Goal: Check status: Check status

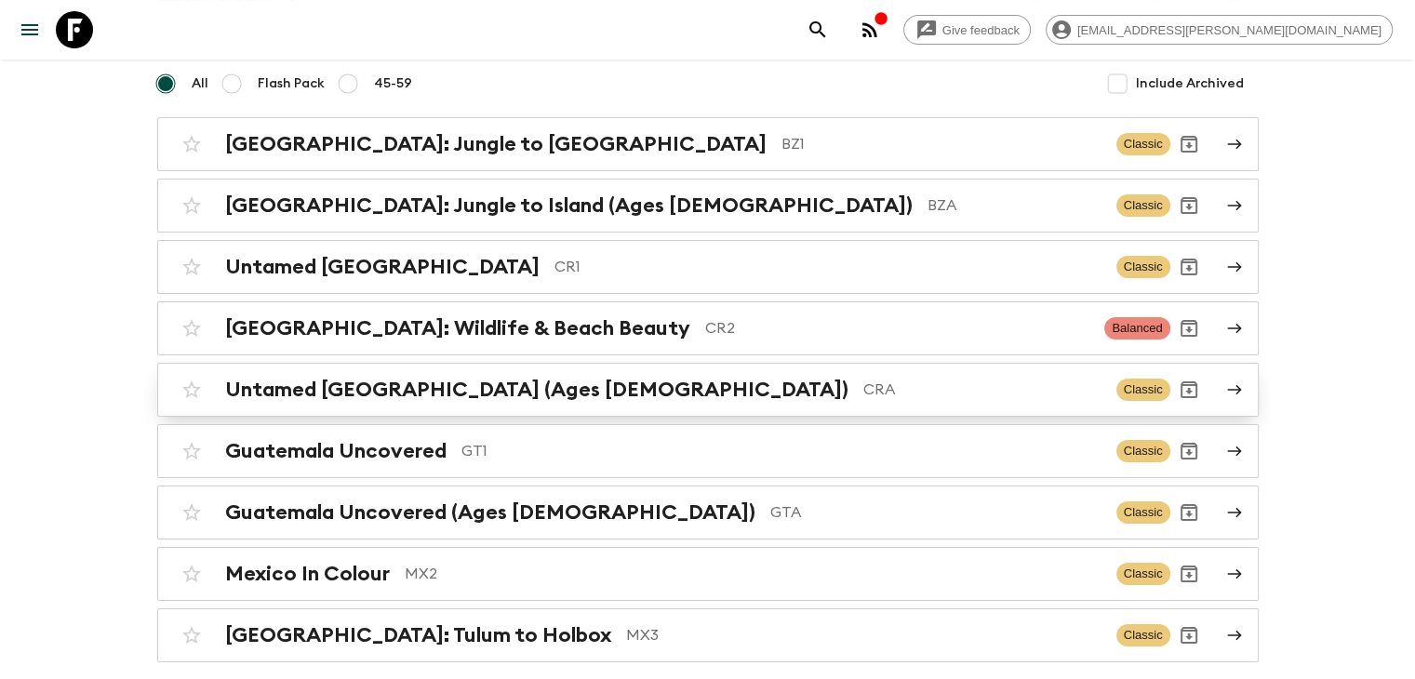
scroll to position [238, 0]
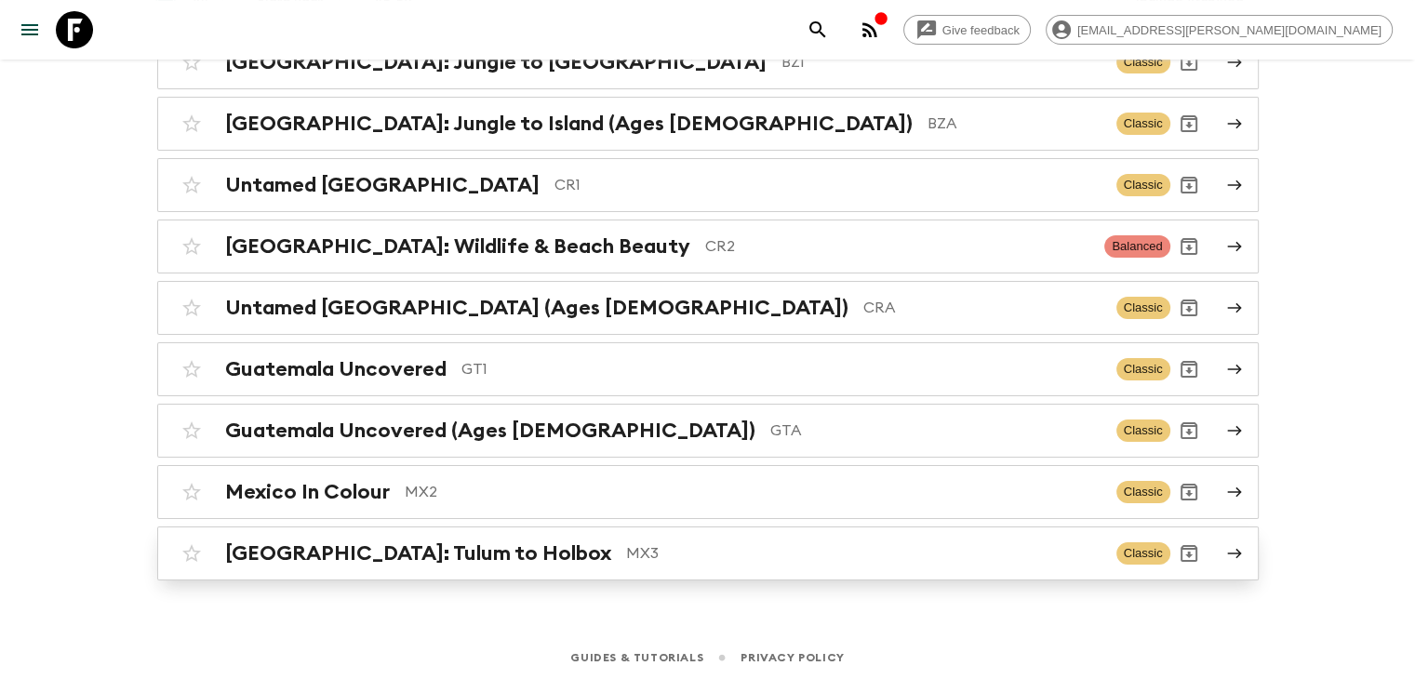
click at [450, 550] on h2 "Mexico: Tulum to Holbox" at bounding box center [418, 553] width 386 height 24
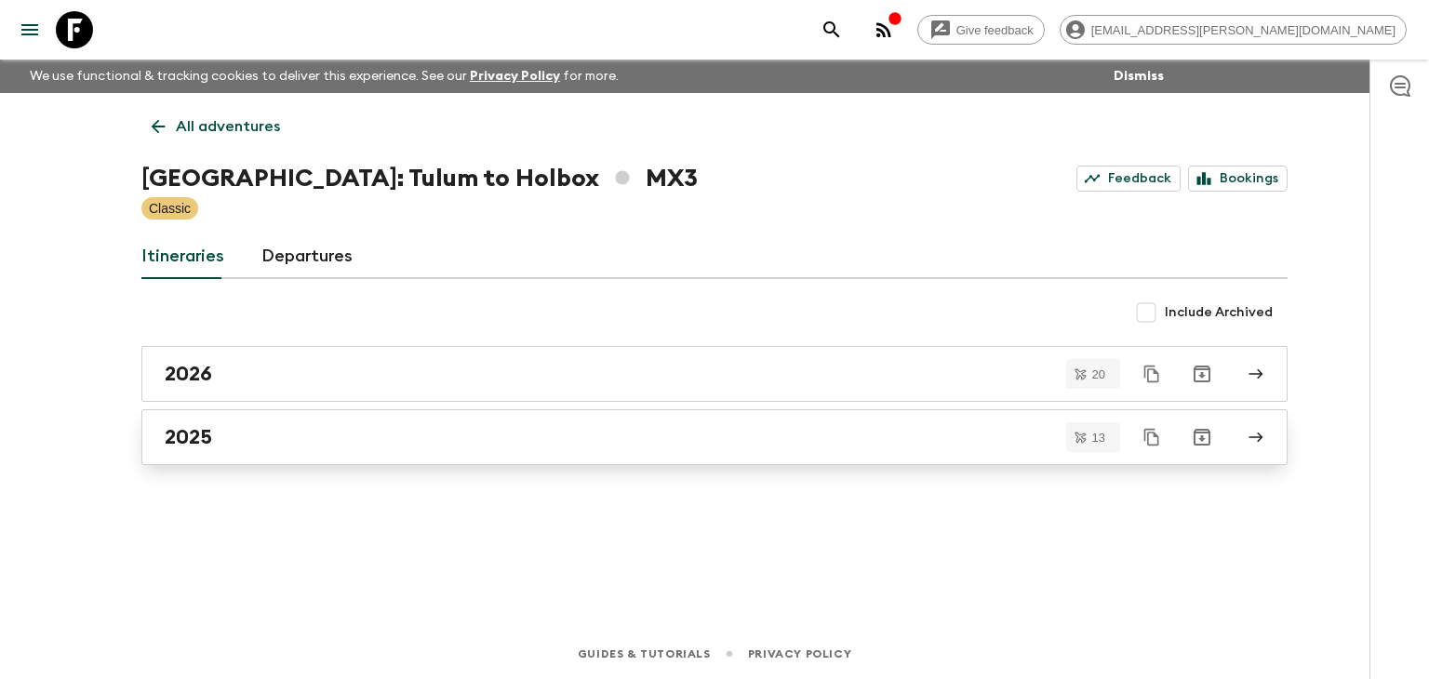
click at [199, 437] on h2 "2025" at bounding box center [188, 437] width 47 height 24
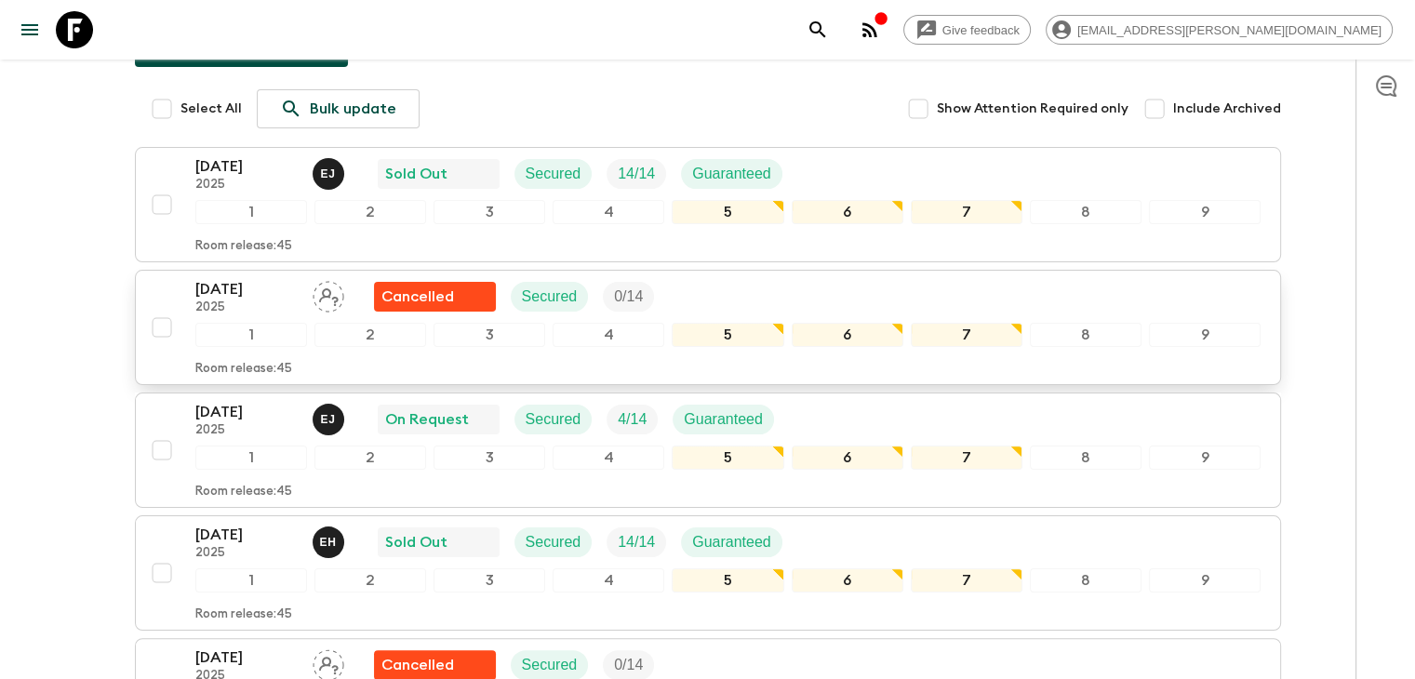
scroll to position [279, 0]
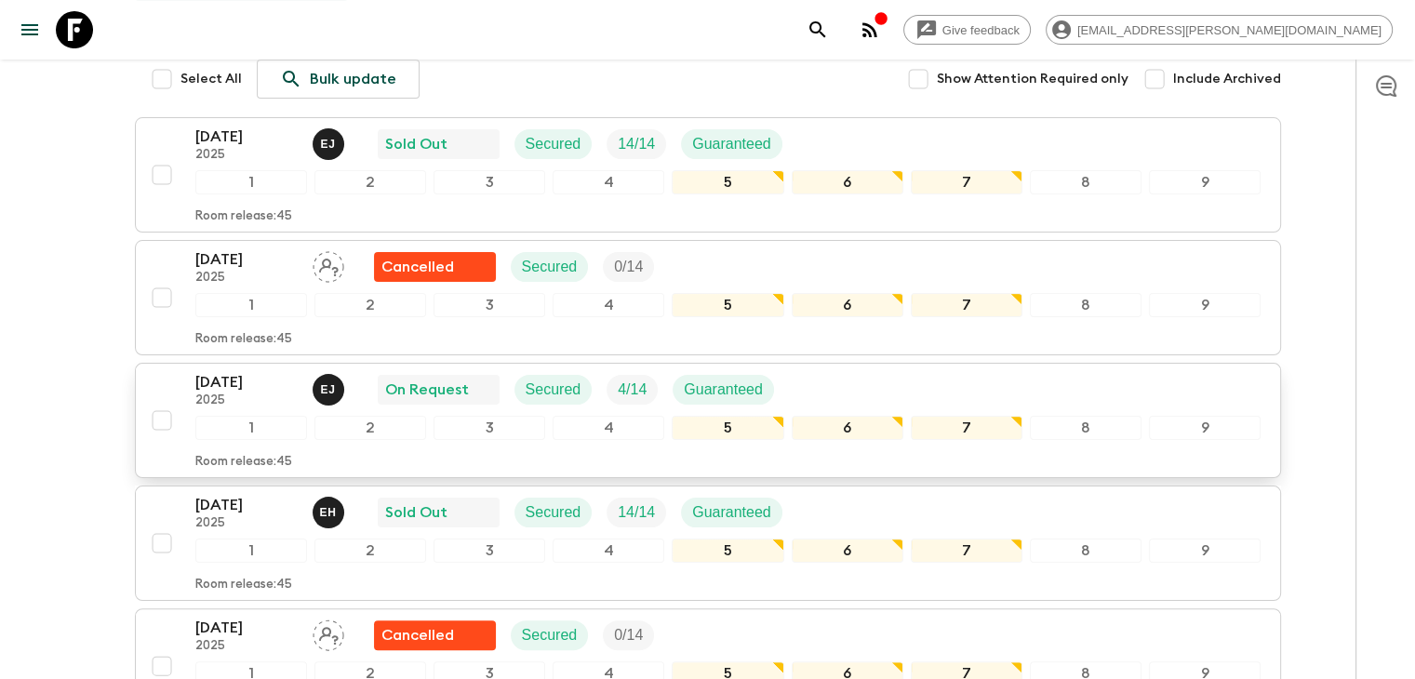
click at [222, 385] on p "20 Nov 2025" at bounding box center [246, 382] width 102 height 22
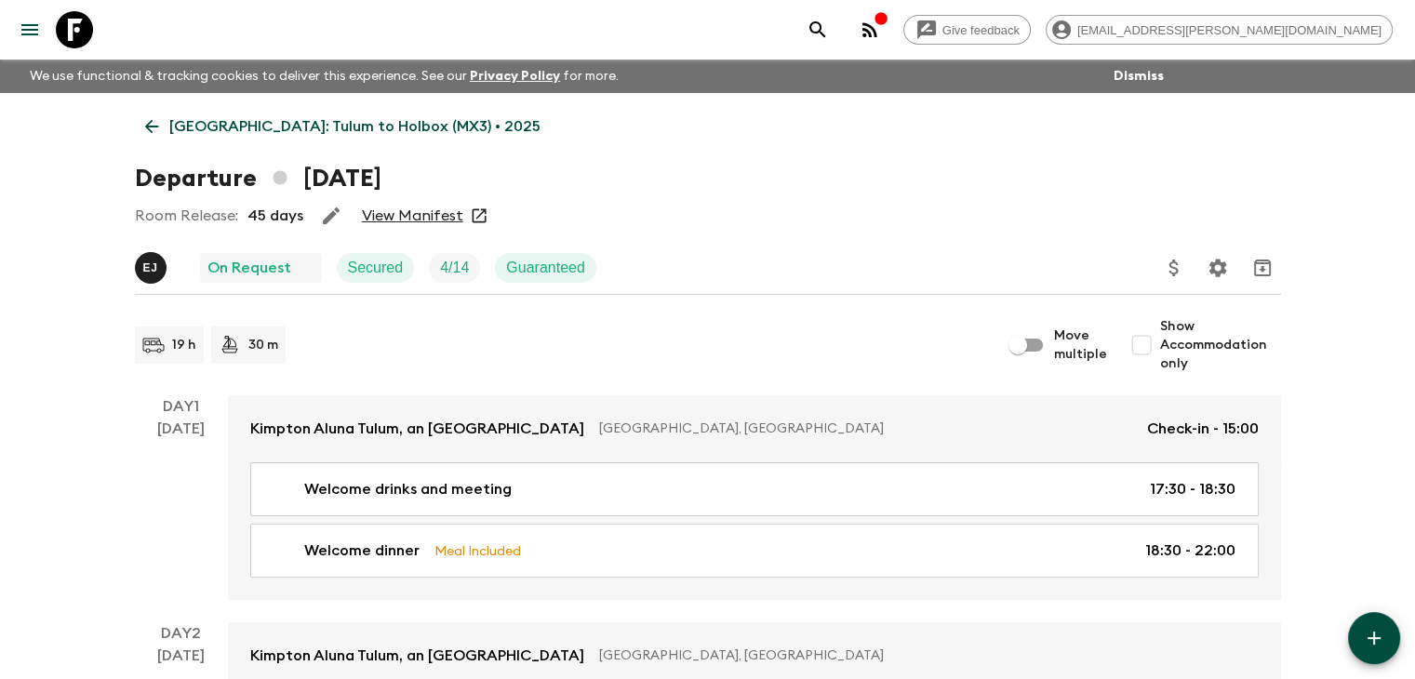
click at [404, 221] on link "View Manifest" at bounding box center [412, 215] width 101 height 19
